Goal: Find specific page/section: Find specific page/section

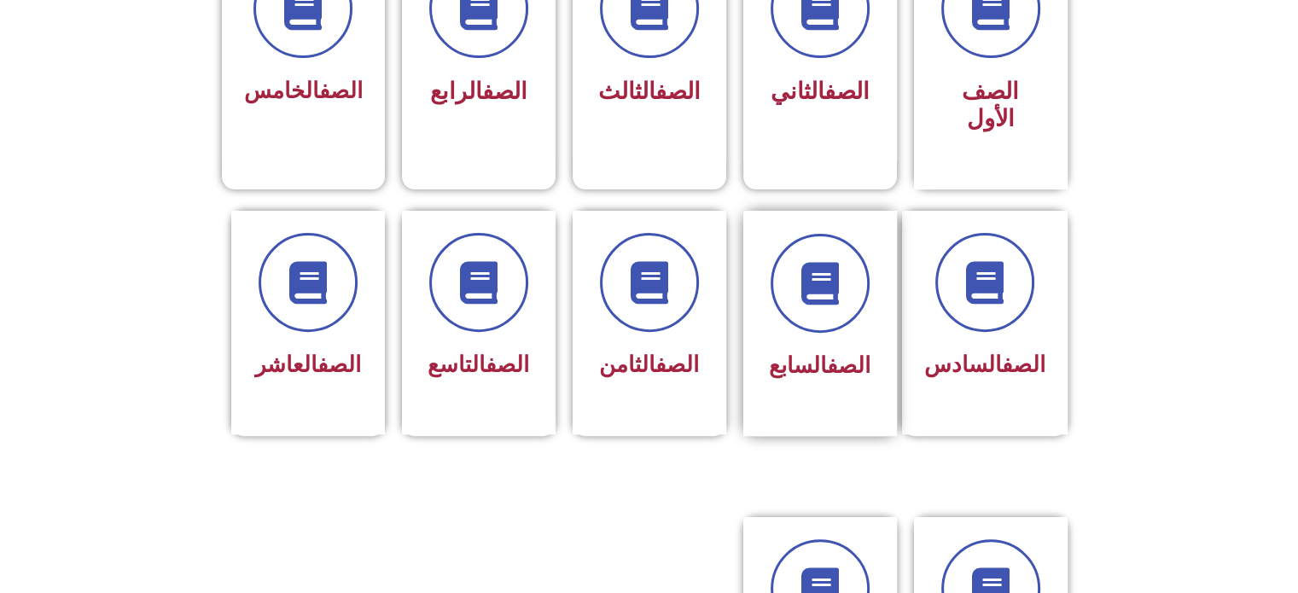
scroll to position [512, 0]
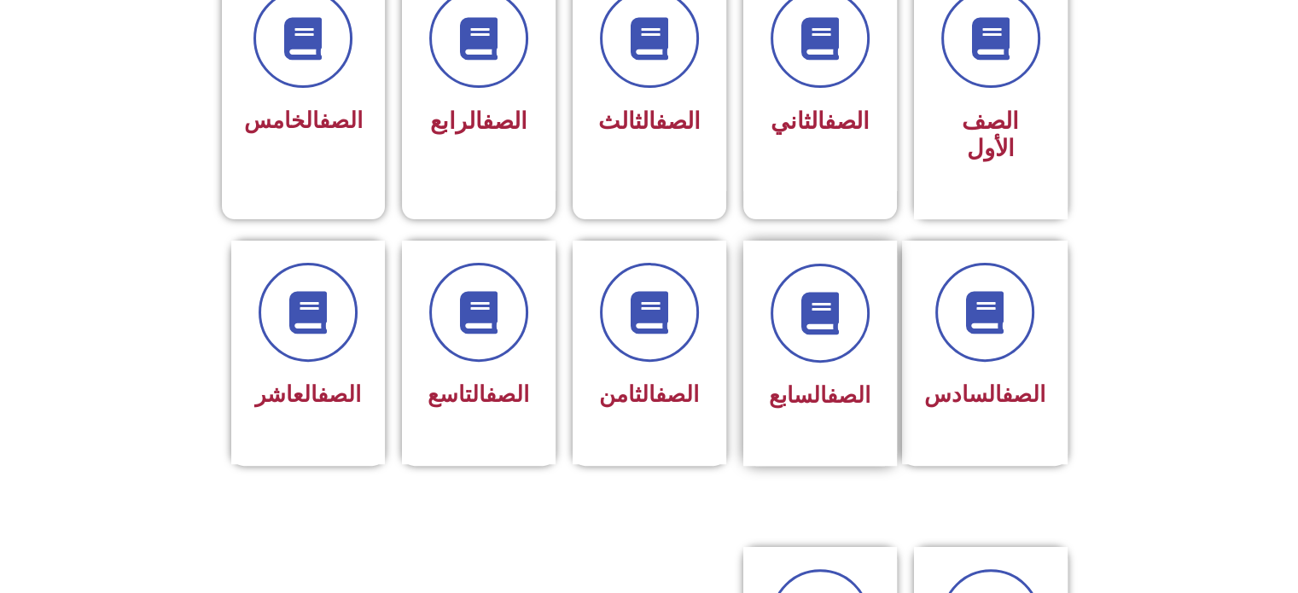
click at [827, 382] on link "الصف" at bounding box center [849, 395] width 44 height 26
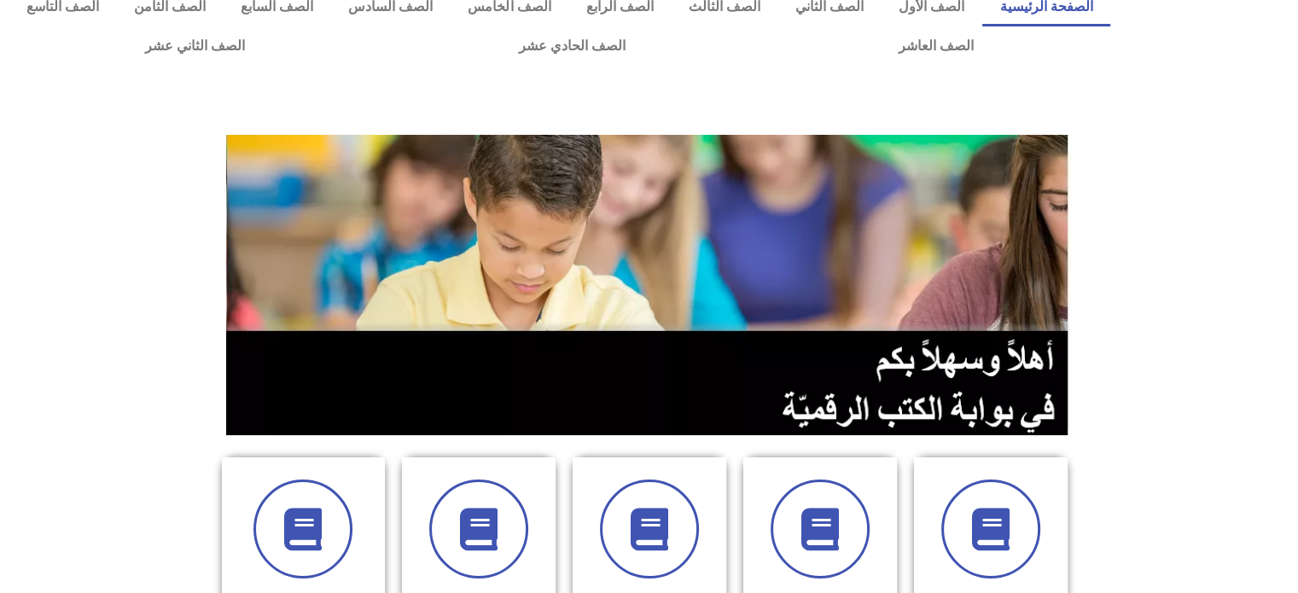
scroll to position [512, 0]
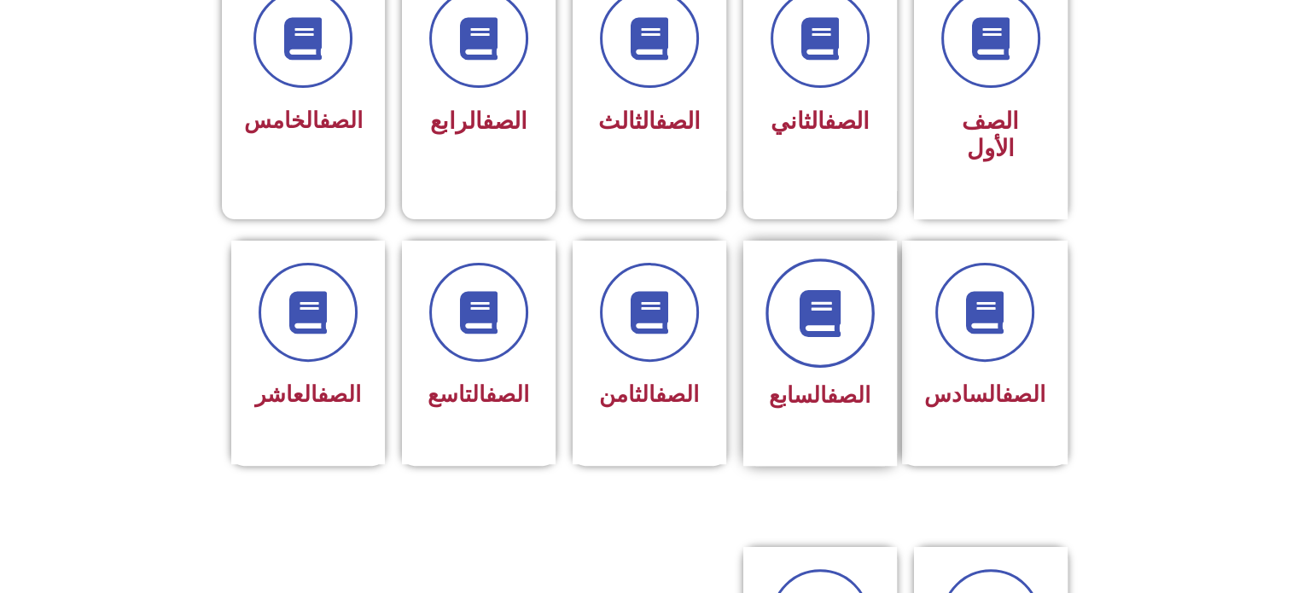
click at [786, 294] on span at bounding box center [820, 313] width 109 height 109
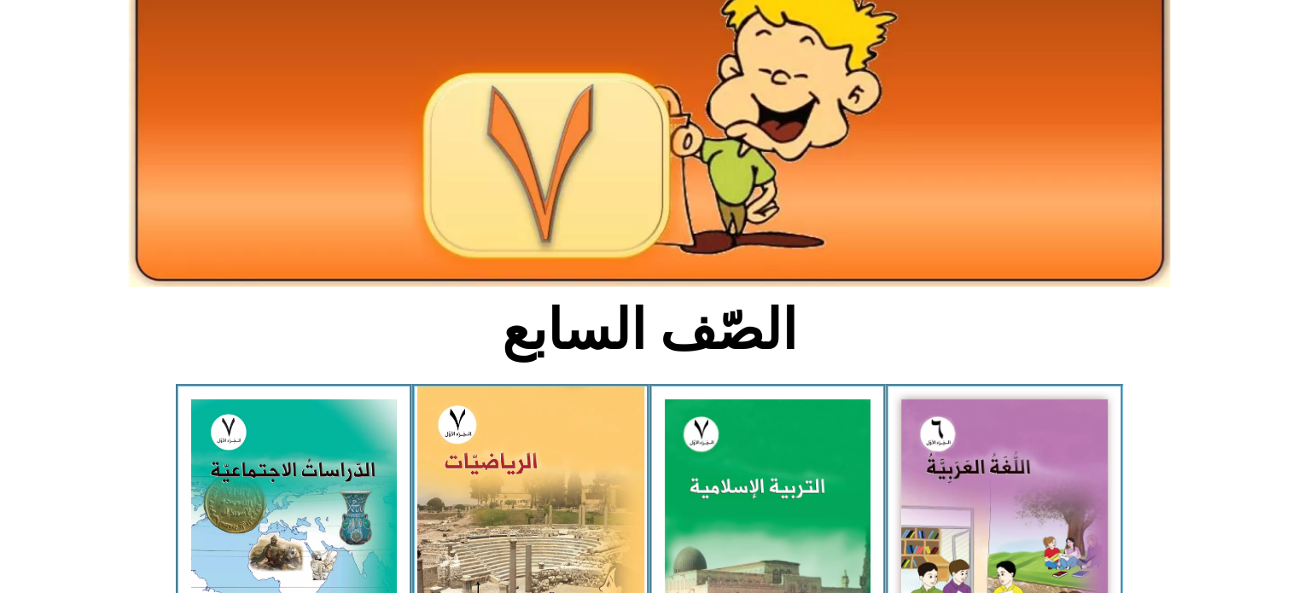
scroll to position [512, 0]
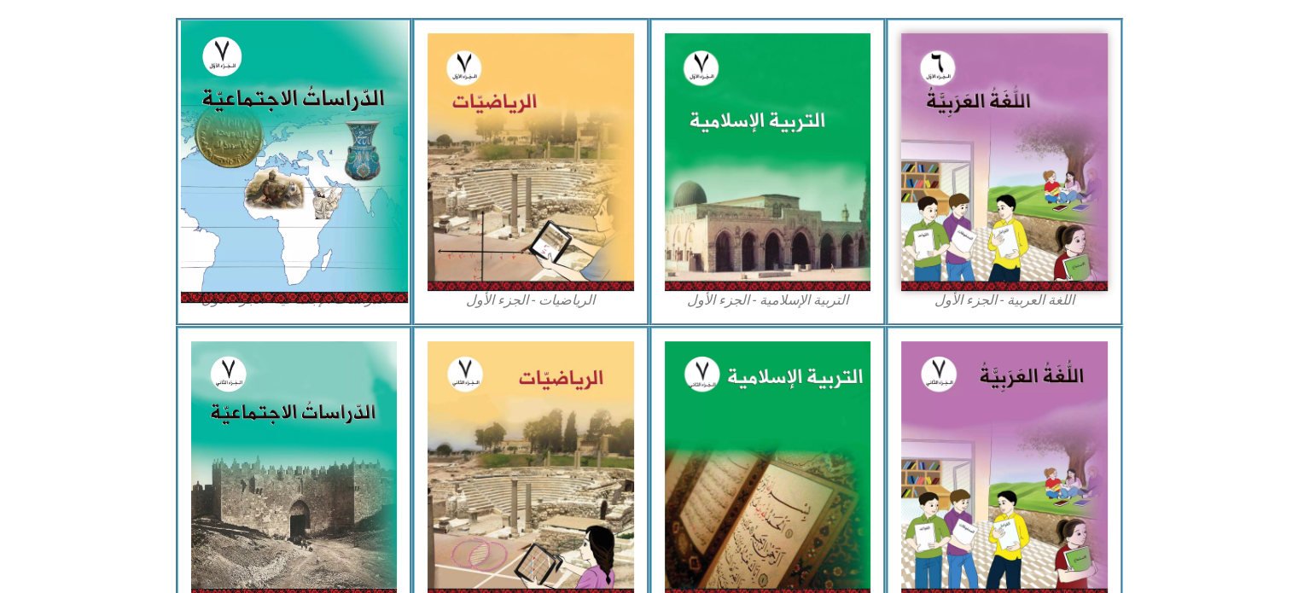
click at [276, 125] on img at bounding box center [293, 161] width 227 height 283
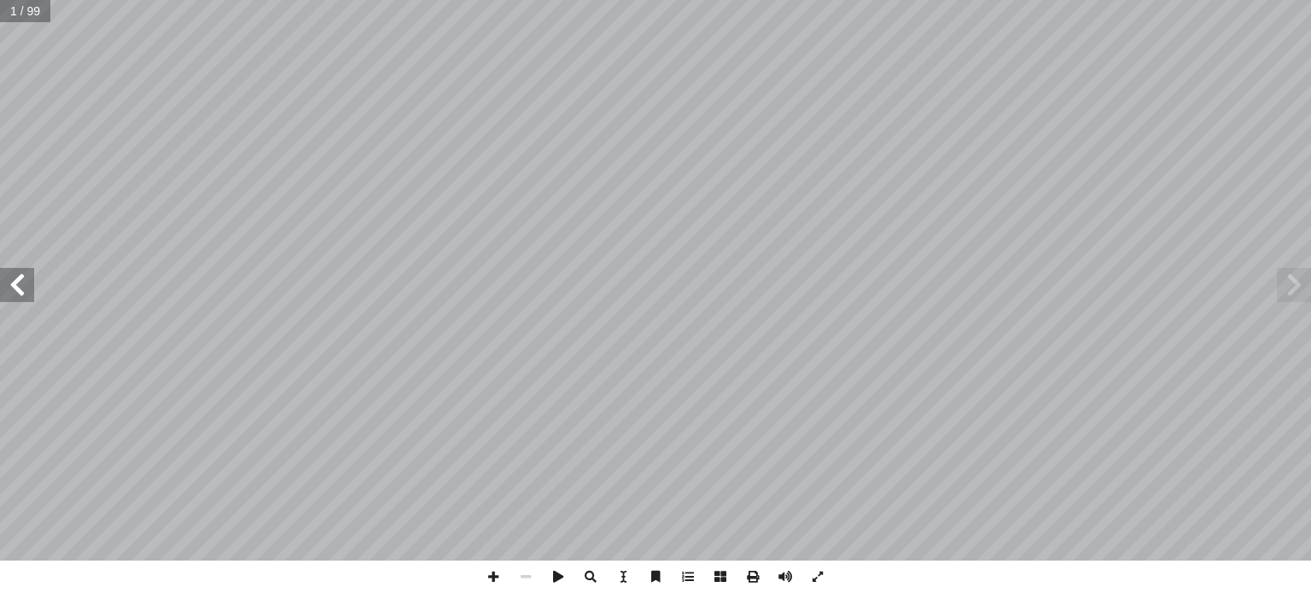
click at [24, 295] on span at bounding box center [17, 285] width 34 height 34
click at [25, 293] on span at bounding box center [17, 285] width 34 height 34
click at [0, 280] on span at bounding box center [17, 285] width 34 height 34
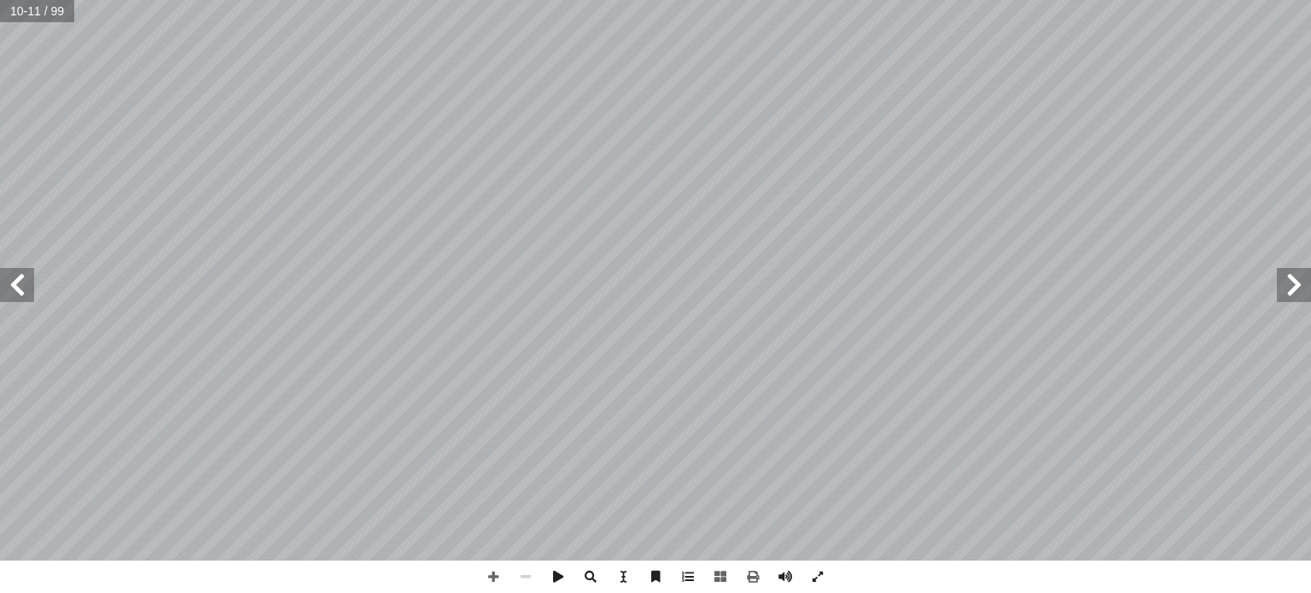
click at [1303, 295] on span at bounding box center [1294, 285] width 34 height 34
click at [0, 294] on span at bounding box center [17, 285] width 34 height 34
click at [4, 286] on span at bounding box center [17, 285] width 34 height 34
click at [1304, 276] on span at bounding box center [1294, 285] width 34 height 34
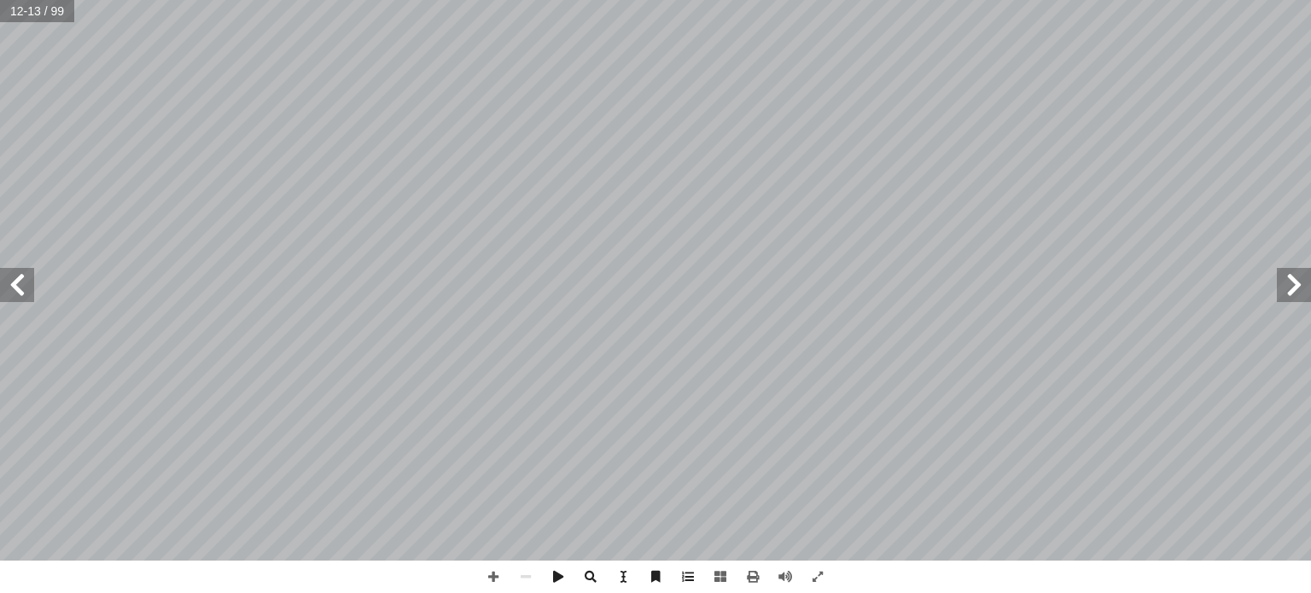
click at [1304, 276] on span at bounding box center [1294, 285] width 34 height 34
click at [15, 283] on span at bounding box center [17, 285] width 34 height 34
